Goal: Task Accomplishment & Management: Complete application form

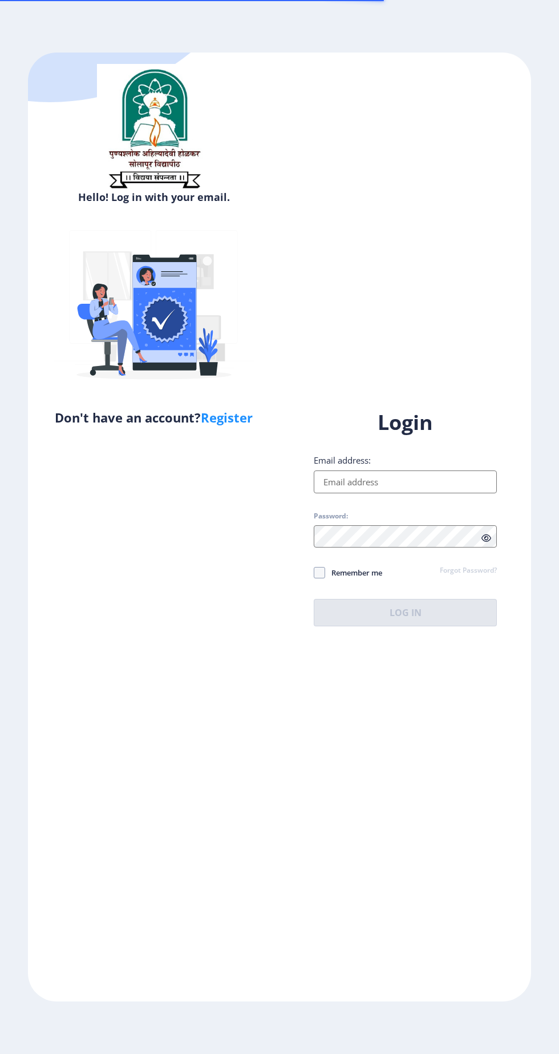
click at [420, 493] on input "Email address:" at bounding box center [405, 481] width 183 height 23
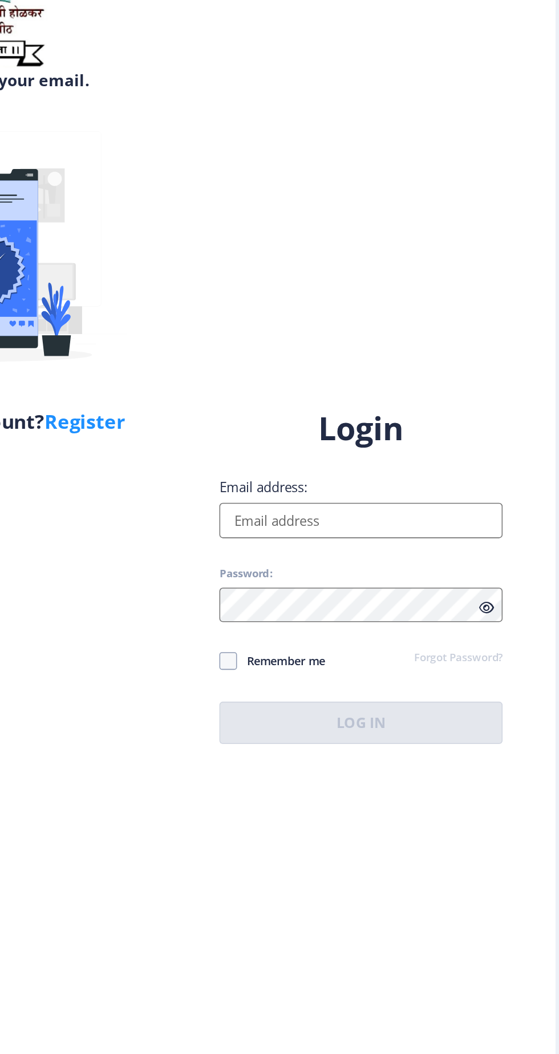
scroll to position [15, 0]
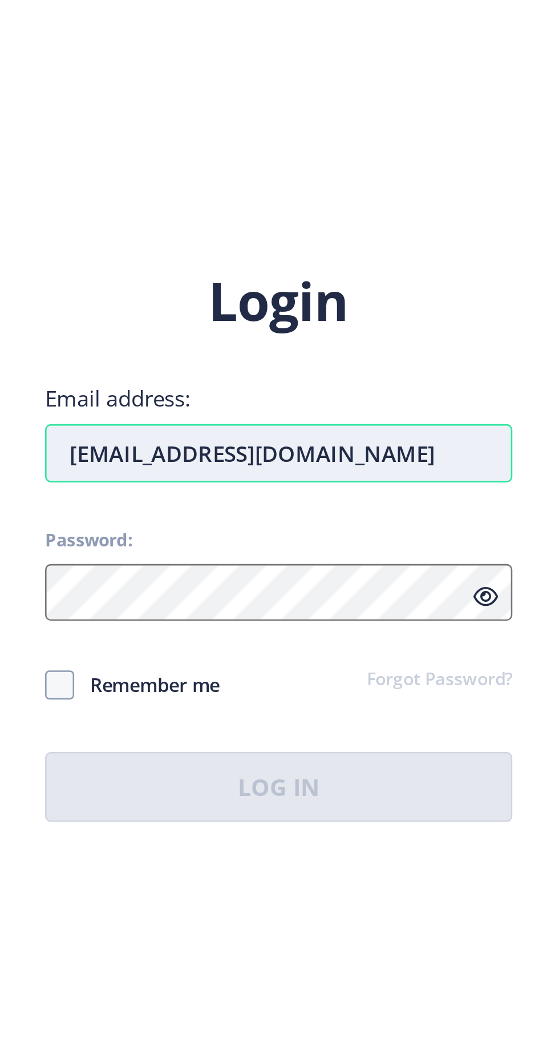
type input "[EMAIL_ADDRESS][DOMAIN_NAME]"
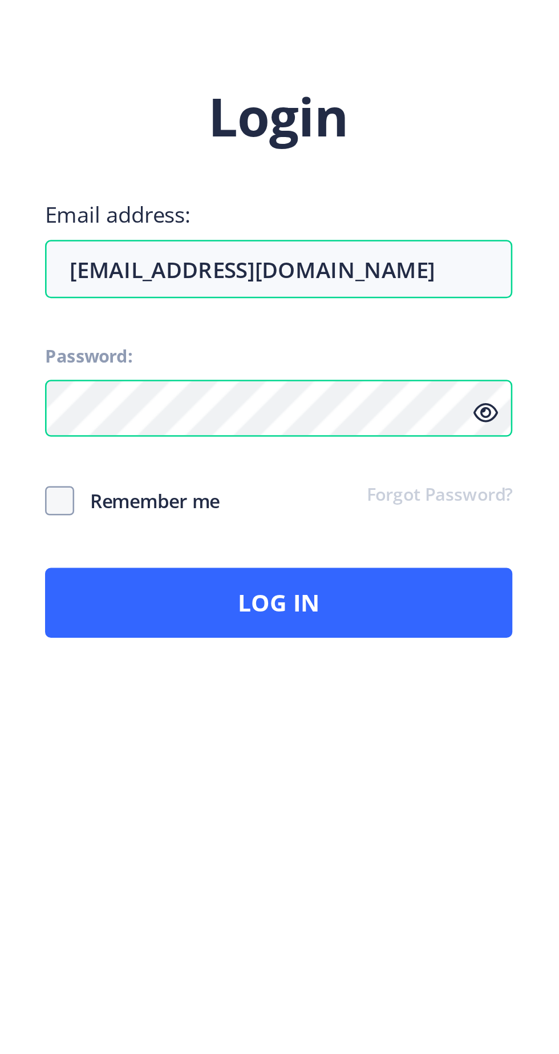
click at [332, 574] on span "Remember me" at bounding box center [353, 573] width 57 height 14
click at [323, 570] on span at bounding box center [319, 572] width 11 height 11
click at [315, 573] on input "Remember me" at bounding box center [314, 573] width 1 height 1
checkbox input "true"
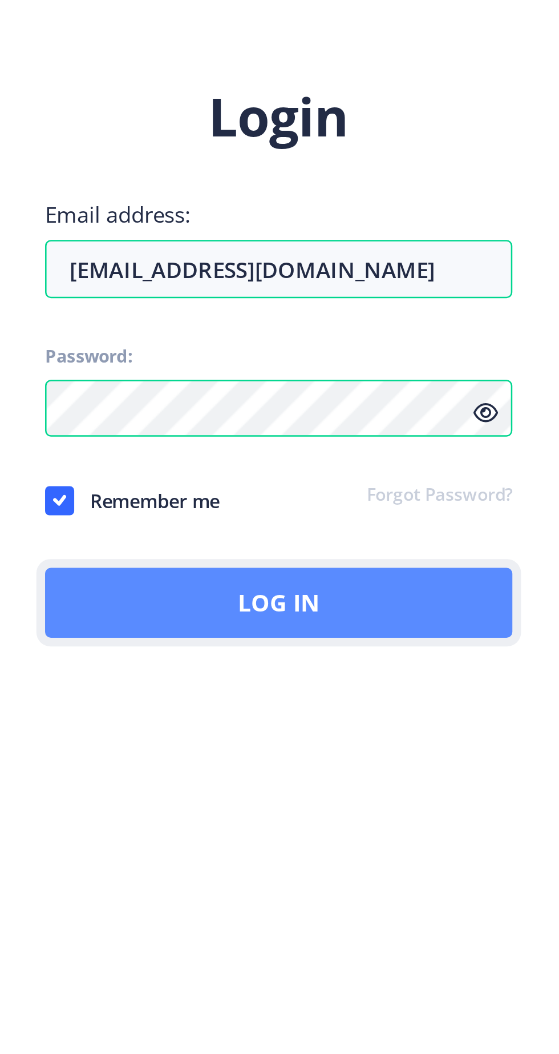
click at [357, 615] on button "Log In" at bounding box center [405, 612] width 183 height 27
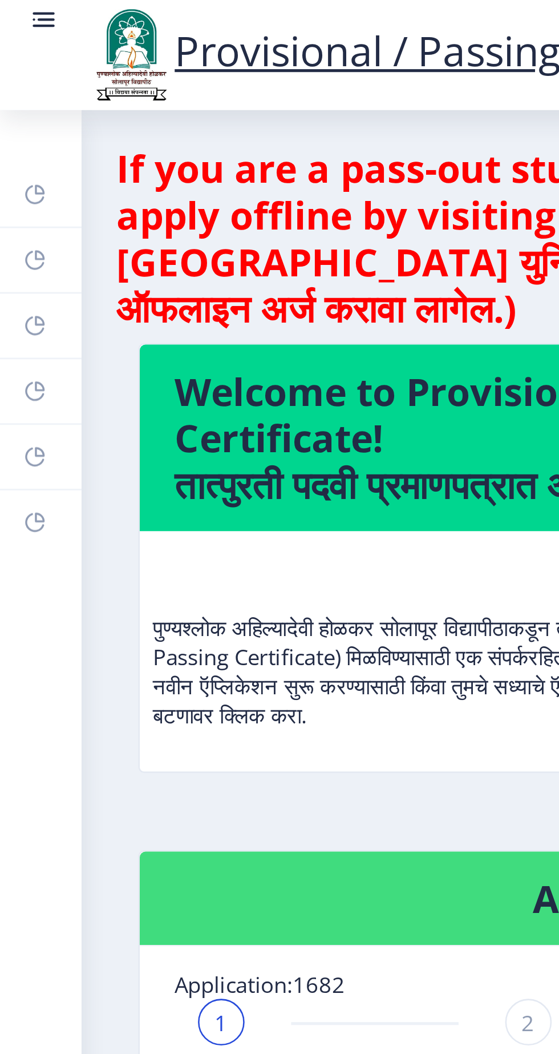
scroll to position [15, 0]
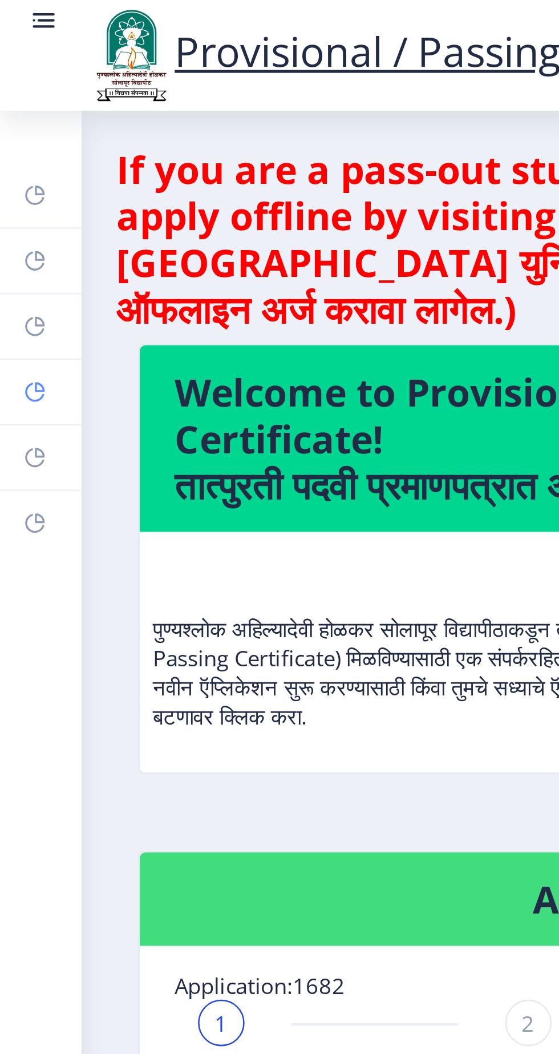
click at [9, 150] on rect at bounding box center [13, 153] width 9 height 9
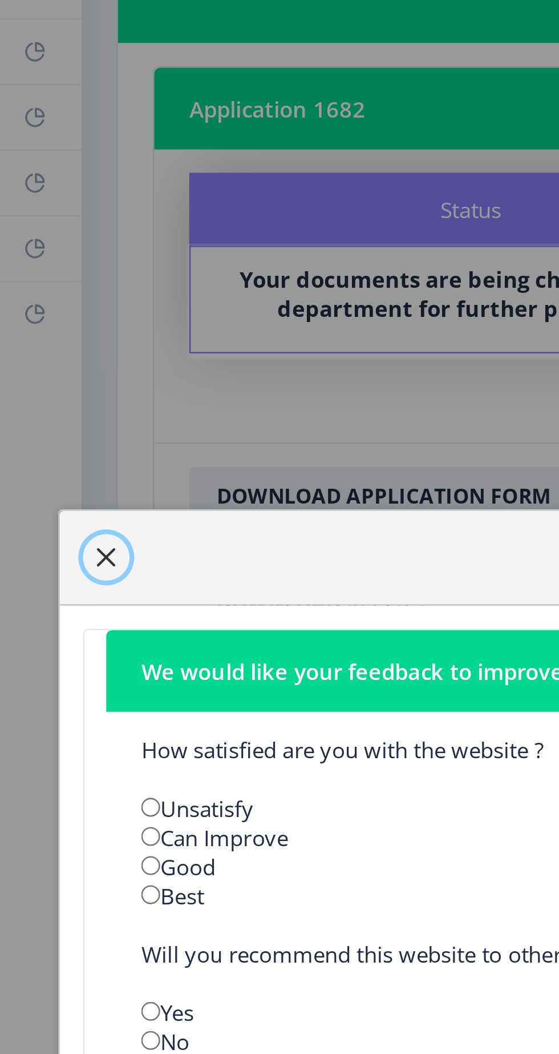
click at [46, 305] on span "button" at bounding box center [41, 300] width 9 height 9
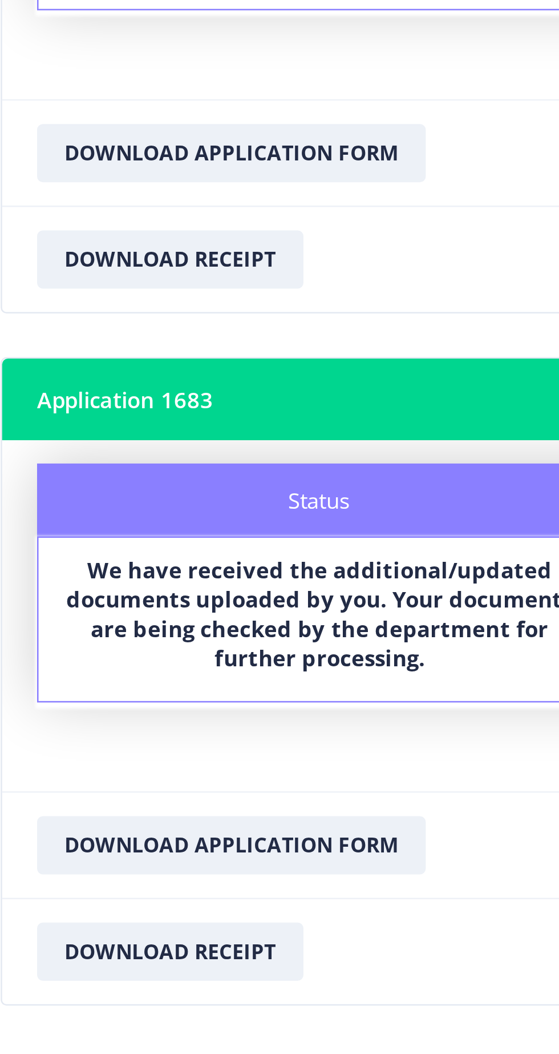
scroll to position [15, 0]
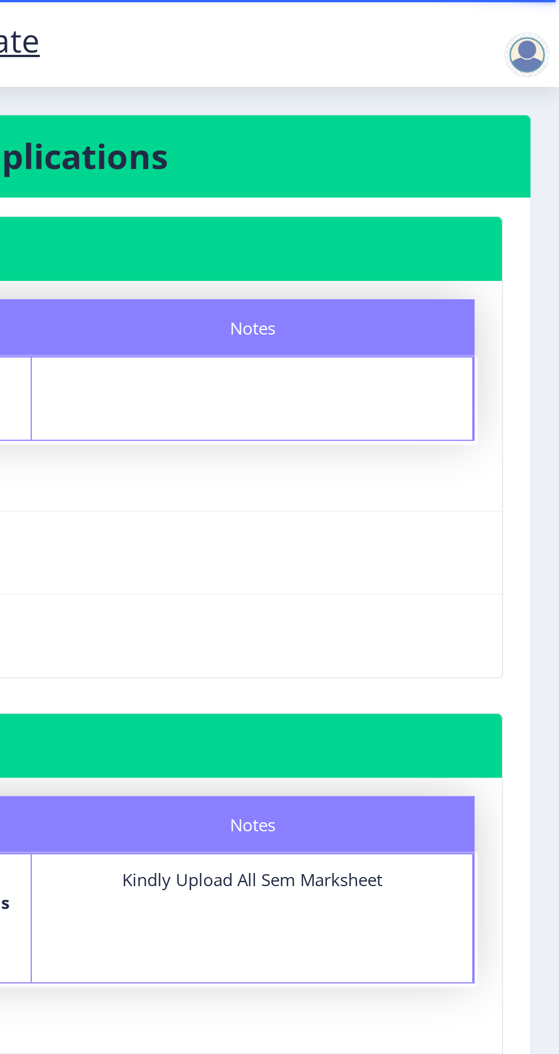
click at [546, 25] on div at bounding box center [543, 27] width 23 height 23
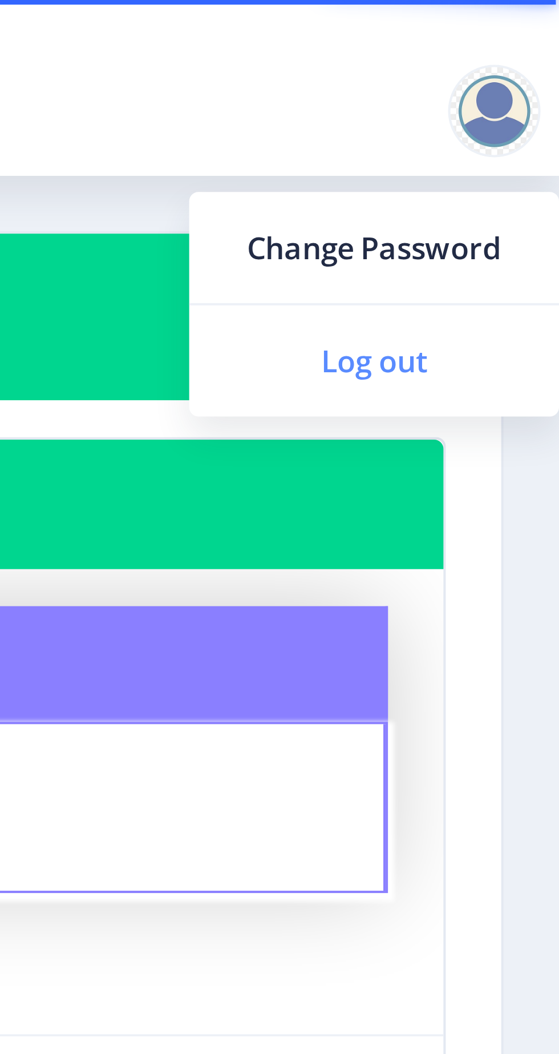
click at [504, 94] on span "Log out" at bounding box center [513, 89] width 73 height 14
